Goal: Task Accomplishment & Management: Manage account settings

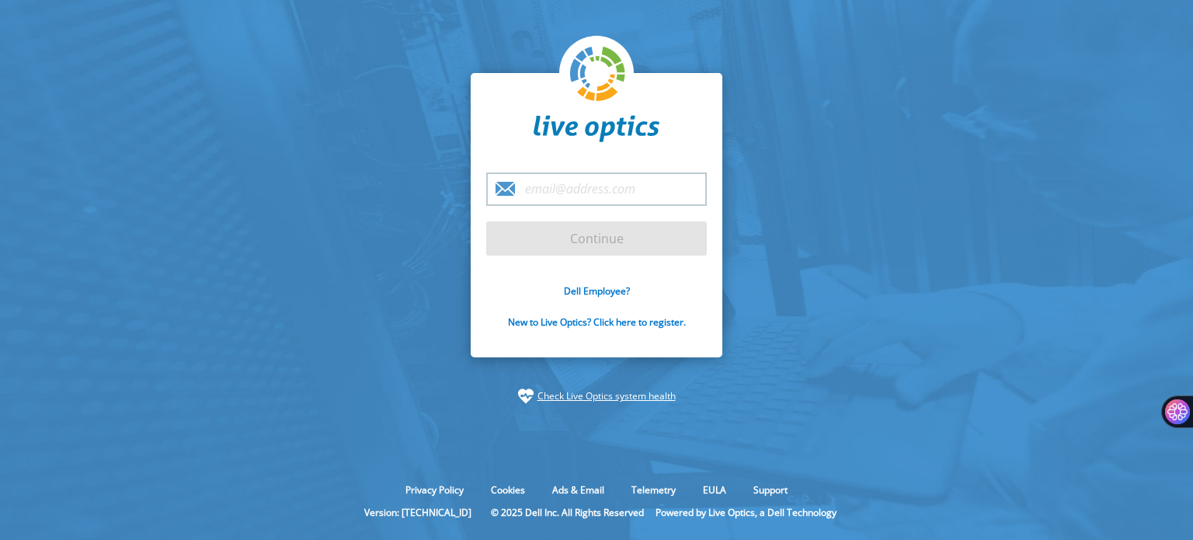
click at [585, 196] on input "email" at bounding box center [596, 188] width 221 height 33
type input "rsarmiento@integrit.com.pe"
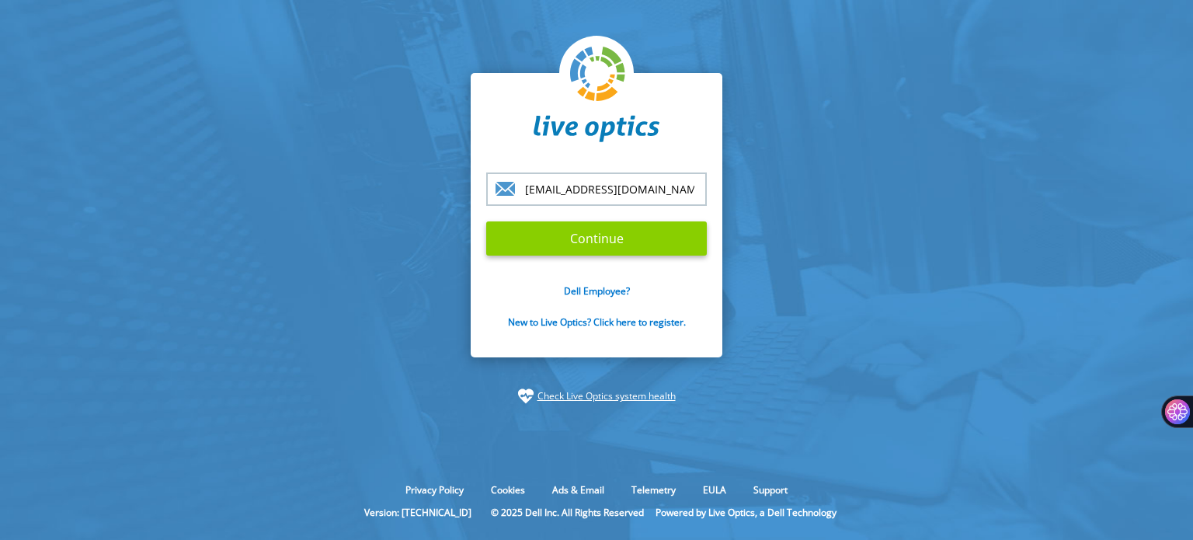
click at [613, 238] on input "Continue" at bounding box center [596, 238] width 221 height 34
click at [606, 248] on input "Continue" at bounding box center [596, 238] width 221 height 34
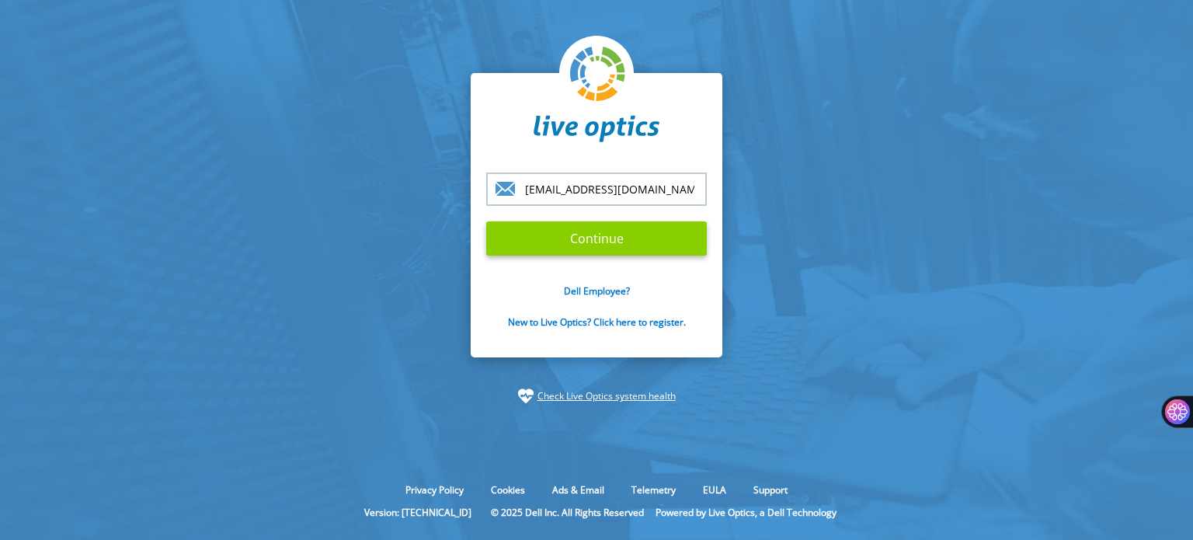
click at [606, 248] on input "Continue" at bounding box center [596, 238] width 221 height 34
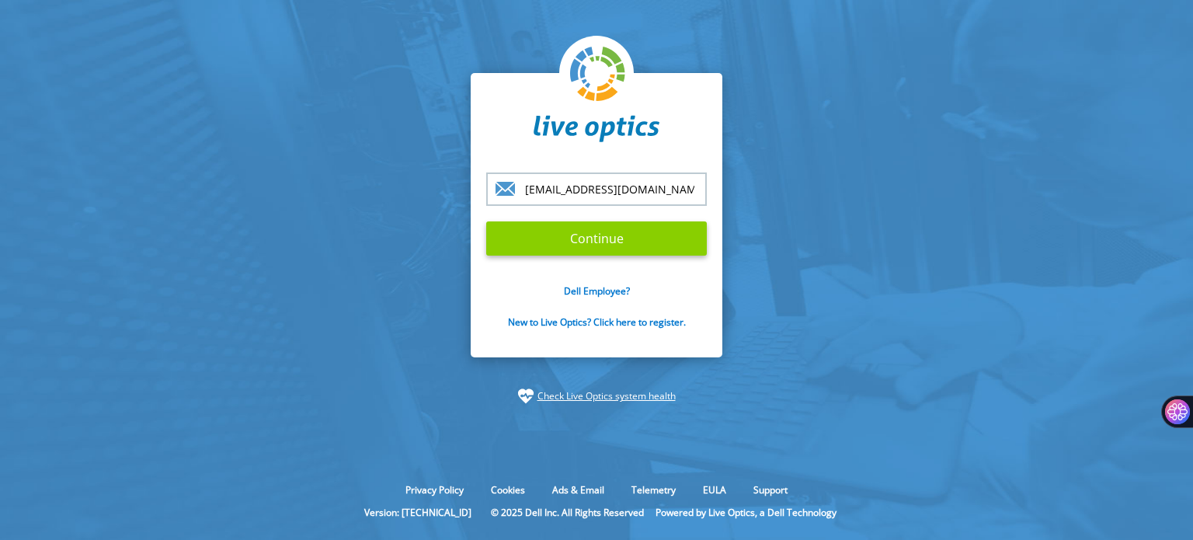
click at [606, 248] on input "Continue" at bounding box center [596, 238] width 221 height 34
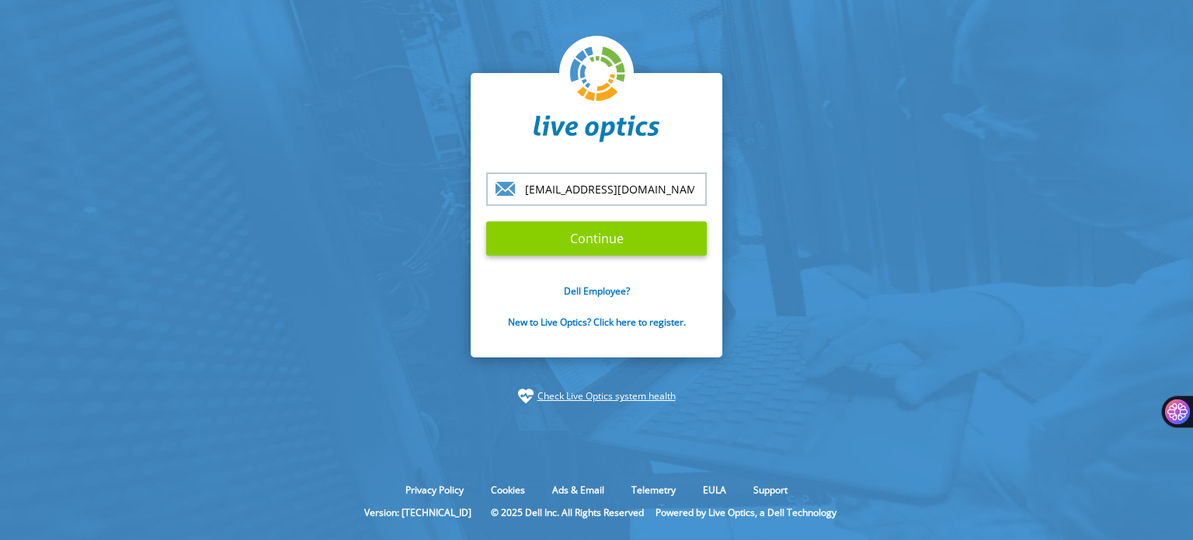
click at [605, 249] on input "Continue" at bounding box center [596, 238] width 221 height 34
click at [604, 249] on input "Continue" at bounding box center [596, 238] width 221 height 34
click at [604, 250] on input "Continue" at bounding box center [596, 238] width 221 height 34
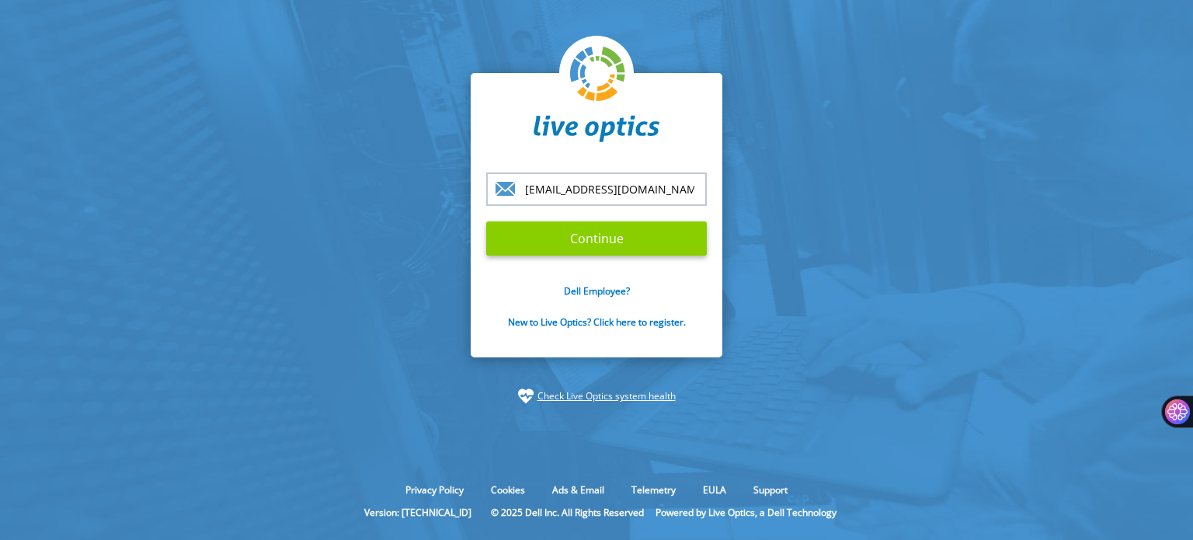
click at [604, 250] on input "Continue" at bounding box center [596, 238] width 221 height 34
click at [604, 251] on input "Continue" at bounding box center [596, 238] width 221 height 34
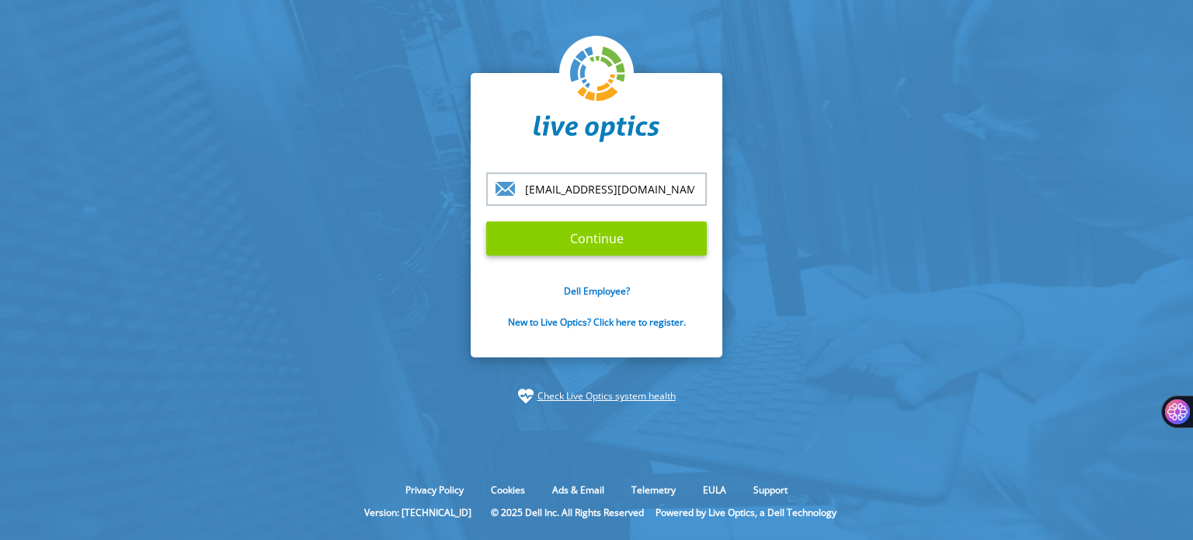
click at [604, 251] on input "Continue" at bounding box center [596, 238] width 221 height 34
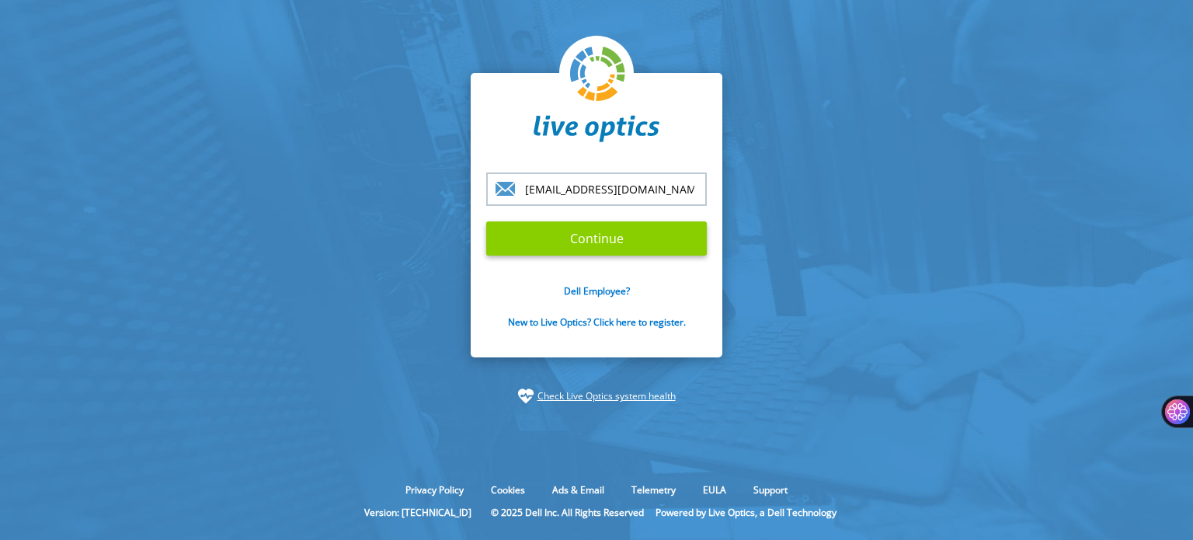
click at [628, 237] on input "Continue" at bounding box center [596, 238] width 221 height 34
click at [644, 249] on input "Continue" at bounding box center [596, 238] width 221 height 34
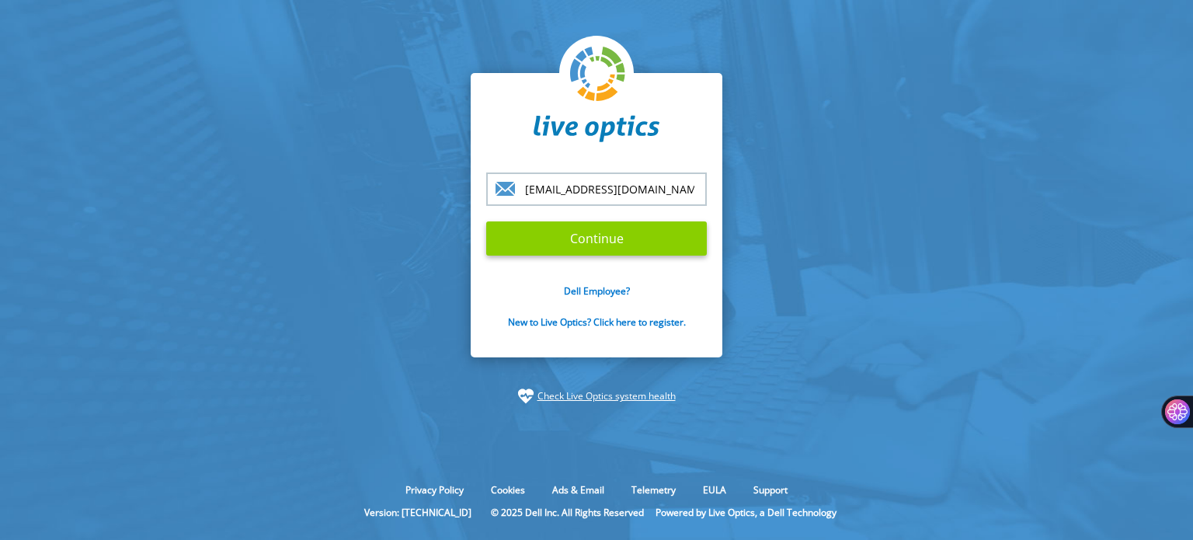
click at [644, 249] on input "Continue" at bounding box center [596, 238] width 221 height 34
click at [656, 244] on input "Continue" at bounding box center [596, 238] width 221 height 34
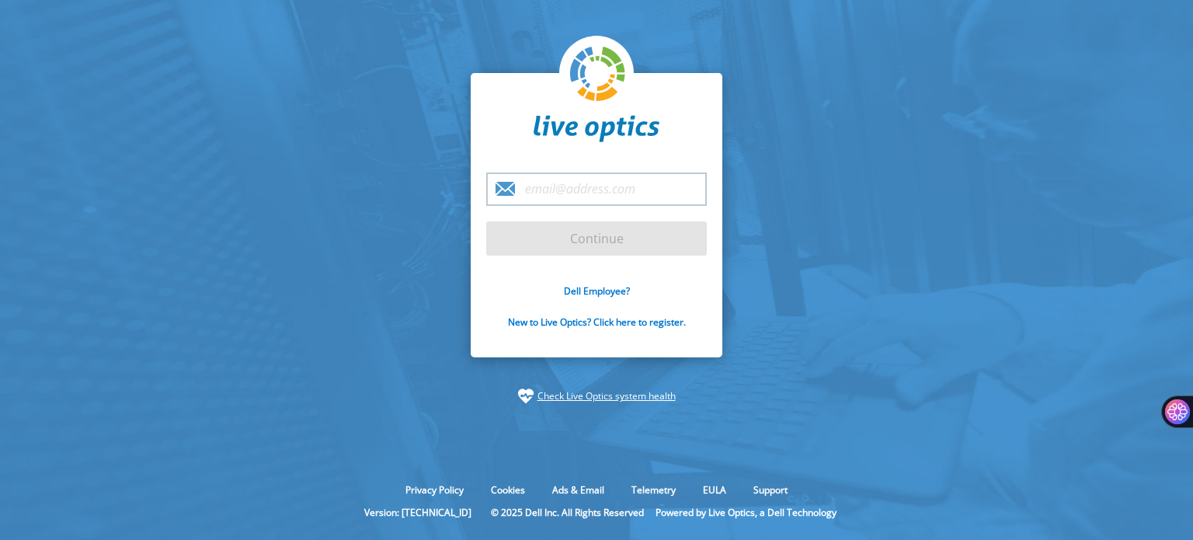
click at [598, 238] on form "Continue Dell Employee? New to Live Optics? Click here to register." at bounding box center [596, 259] width 221 height 174
click at [571, 186] on input "email" at bounding box center [596, 188] width 221 height 33
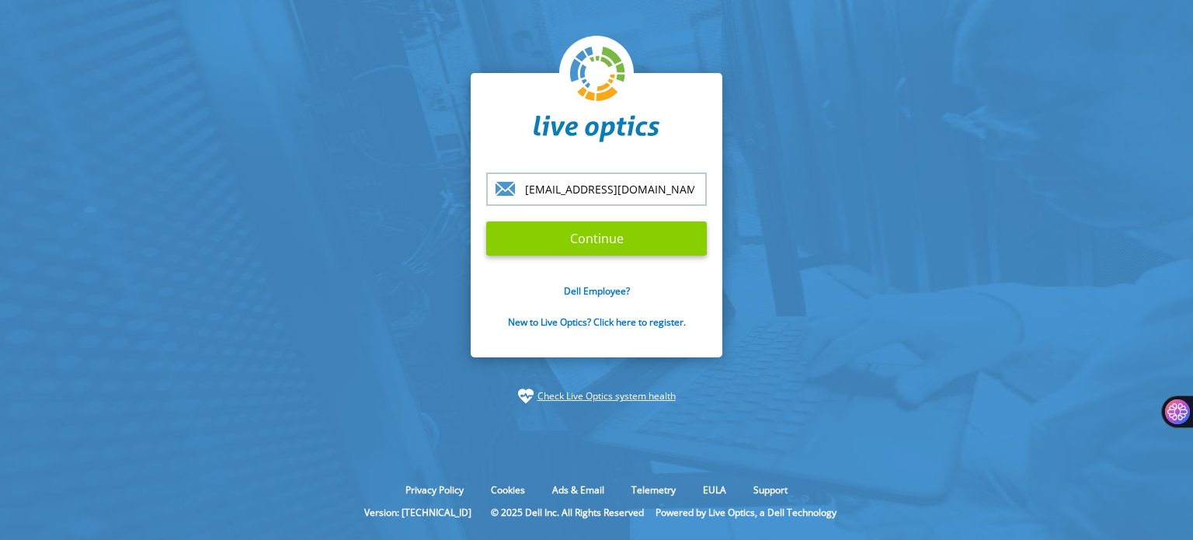
type input "[EMAIL_ADDRESS][DOMAIN_NAME]"
click at [584, 248] on input "Continue" at bounding box center [596, 238] width 221 height 34
